Goal: Transaction & Acquisition: Purchase product/service

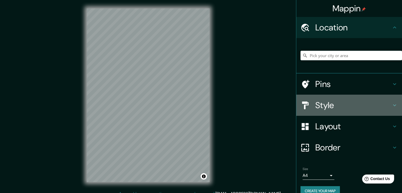
click at [333, 105] on h4 "Style" at bounding box center [353, 105] width 76 height 11
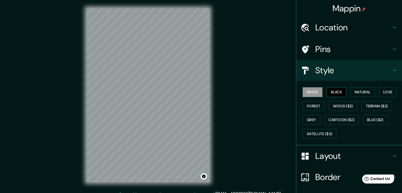
click at [330, 89] on button "Black" at bounding box center [337, 92] width 20 height 10
click at [62, 119] on div "Mappin Location Pins Style White Black Natural Love Forest Wood ($2) Terrain ($…" at bounding box center [201, 99] width 402 height 199
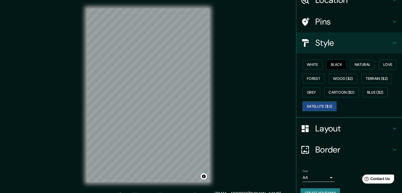
scroll to position [38, 0]
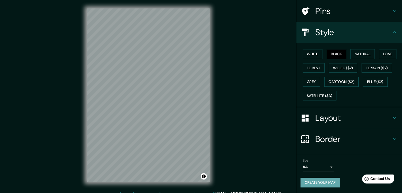
click at [323, 183] on button "Create your map" at bounding box center [320, 183] width 39 height 10
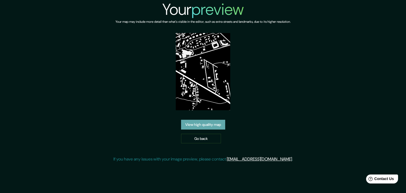
click at [201, 124] on link "View high quality map" at bounding box center [203, 125] width 44 height 10
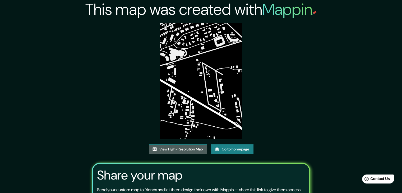
click at [179, 148] on link "View High-Resolution Map" at bounding box center [178, 149] width 58 height 10
